Goal: Task Accomplishment & Management: Use online tool/utility

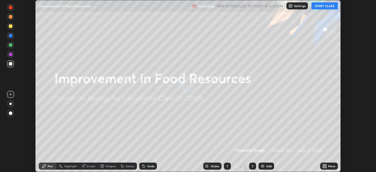
scroll to position [172, 376]
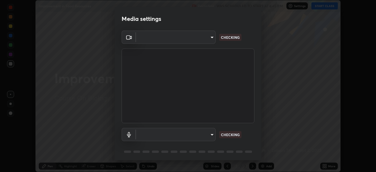
type input "ca8ffc5ae0b9abf836cb7166c3682d0a2b65ec00eabcf7571f9fef4303c89bb6"
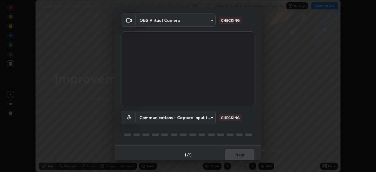
scroll to position [21, 0]
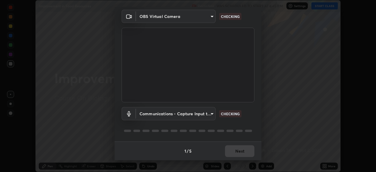
click at [213, 110] on body "Erase all Improvement in Food Resources Recording WAS SCHEDULED TO START AT 6:4…" at bounding box center [188, 86] width 376 height 172
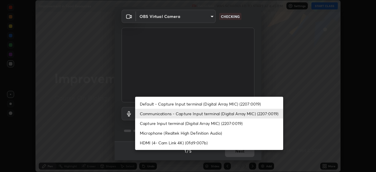
click at [185, 121] on li "Capture Input terminal (Digital Array MIC) (2207:0019)" at bounding box center [209, 123] width 148 height 10
type input "c053b0ddb5cfa5d0e34a8d1752864ab3e123dcbf7be3dd577ed7cf47ad6f5cef"
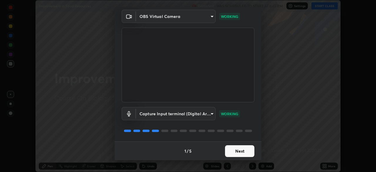
click at [232, 150] on button "Next" at bounding box center [239, 151] width 29 height 12
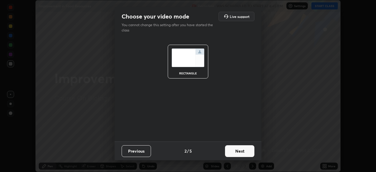
scroll to position [0, 0]
click at [239, 151] on button "Next" at bounding box center [239, 151] width 29 height 12
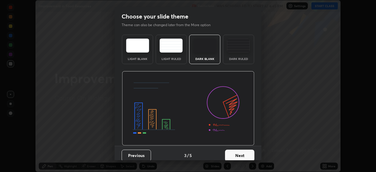
click at [241, 153] on button "Next" at bounding box center [239, 156] width 29 height 12
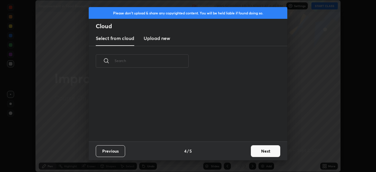
click at [258, 152] on button "Next" at bounding box center [265, 151] width 29 height 12
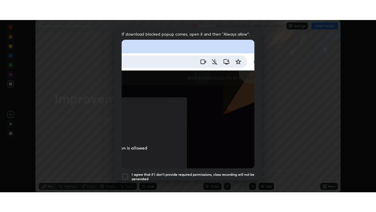
scroll to position [141, 0]
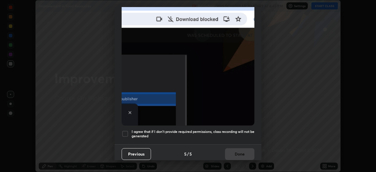
click at [124, 132] on div at bounding box center [125, 133] width 7 height 7
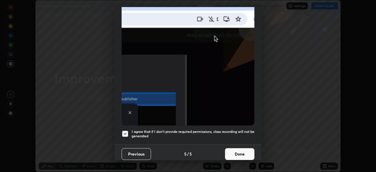
click at [239, 150] on button "Done" at bounding box center [239, 154] width 29 height 12
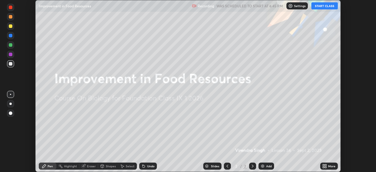
click at [324, 7] on button "START CLASS" at bounding box center [325, 5] width 26 height 7
click at [331, 166] on div "More" at bounding box center [331, 166] width 7 height 3
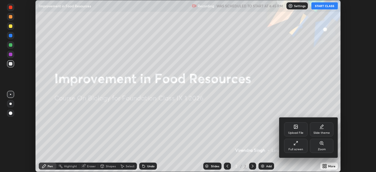
click at [299, 146] on div "Full screen" at bounding box center [296, 146] width 24 height 14
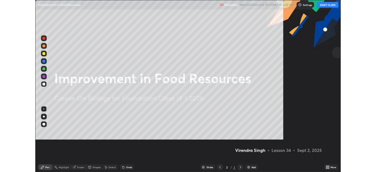
scroll to position [212, 376]
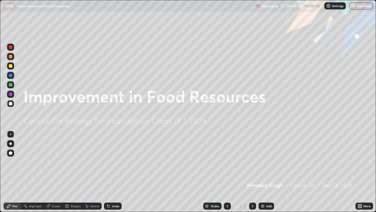
click at [11, 143] on div at bounding box center [10, 143] width 2 height 2
click at [267, 172] on div "Add" at bounding box center [267, 205] width 16 height 7
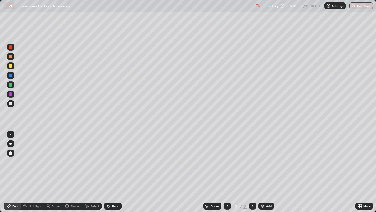
click at [12, 68] on div at bounding box center [10, 65] width 7 height 7
click at [11, 59] on div at bounding box center [10, 56] width 7 height 7
click at [13, 67] on div at bounding box center [10, 65] width 7 height 7
click at [112, 172] on div "Undo" at bounding box center [115, 205] width 7 height 3
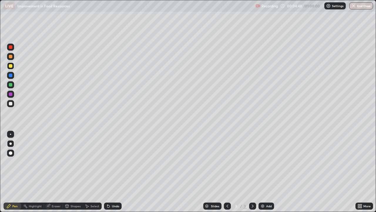
click at [114, 172] on div "Undo" at bounding box center [115, 205] width 7 height 3
click at [11, 103] on div at bounding box center [11, 104] width 4 height 4
click at [11, 78] on div at bounding box center [10, 75] width 7 height 7
click at [11, 66] on div at bounding box center [11, 66] width 4 height 4
click at [12, 97] on div at bounding box center [10, 94] width 7 height 7
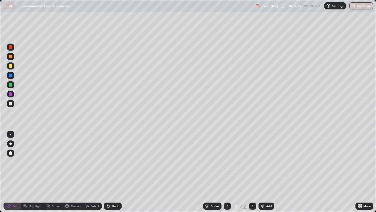
click at [11, 58] on div at bounding box center [10, 56] width 7 height 7
click at [10, 104] on div at bounding box center [11, 104] width 4 height 4
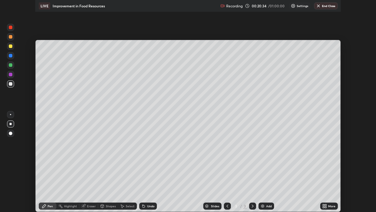
scroll to position [29220, 29016]
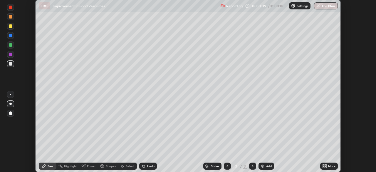
click at [329, 166] on div "More" at bounding box center [331, 166] width 7 height 3
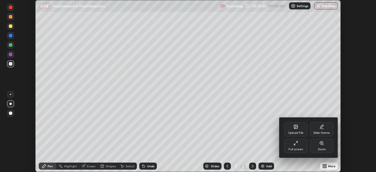
click at [301, 150] on div "Full screen" at bounding box center [296, 149] width 15 height 3
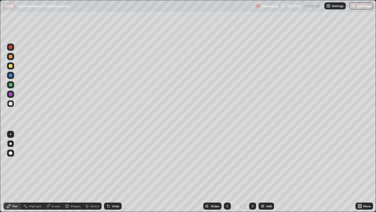
scroll to position [212, 376]
click at [266, 172] on div "Add" at bounding box center [269, 205] width 6 height 3
click at [11, 73] on div at bounding box center [10, 75] width 7 height 7
click at [12, 58] on div at bounding box center [10, 56] width 7 height 7
click at [10, 67] on div at bounding box center [11, 66] width 4 height 4
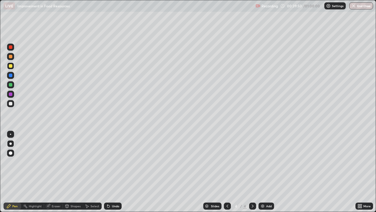
click at [14, 105] on div at bounding box center [10, 103] width 7 height 7
click at [11, 66] on div at bounding box center [11, 66] width 4 height 4
click at [112, 172] on div "Undo" at bounding box center [113, 205] width 18 height 7
click at [111, 172] on div "Undo" at bounding box center [113, 205] width 18 height 7
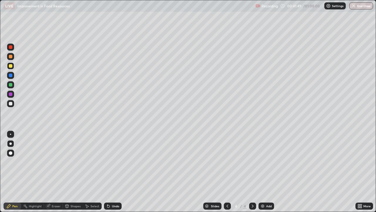
click at [111, 172] on div "Undo" at bounding box center [113, 205] width 18 height 7
click at [264, 172] on img at bounding box center [262, 205] width 5 height 5
click at [10, 105] on div at bounding box center [11, 104] width 4 height 4
click at [12, 105] on div at bounding box center [10, 103] width 7 height 7
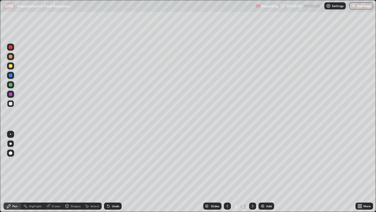
click at [113, 172] on div "Undo" at bounding box center [115, 205] width 7 height 3
click at [111, 172] on div "Undo" at bounding box center [113, 205] width 18 height 7
click at [112, 172] on div "Undo" at bounding box center [115, 205] width 7 height 3
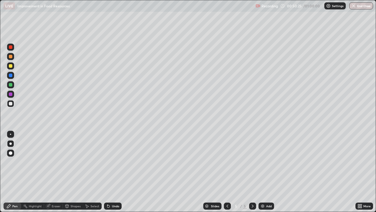
click at [11, 66] on div at bounding box center [11, 66] width 4 height 4
click at [227, 172] on icon at bounding box center [228, 205] width 2 height 3
click at [251, 172] on icon at bounding box center [252, 205] width 5 height 5
click at [227, 172] on icon at bounding box center [227, 205] width 5 height 5
click at [358, 4] on button "End Class" at bounding box center [361, 5] width 23 height 7
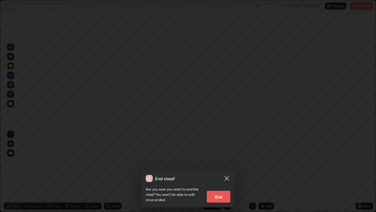
click at [222, 172] on button "End" at bounding box center [219, 196] width 24 height 12
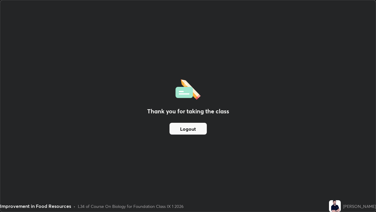
click at [196, 127] on button "Logout" at bounding box center [188, 129] width 37 height 12
